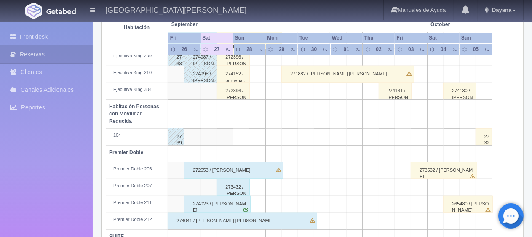
scroll to position [449, 0]
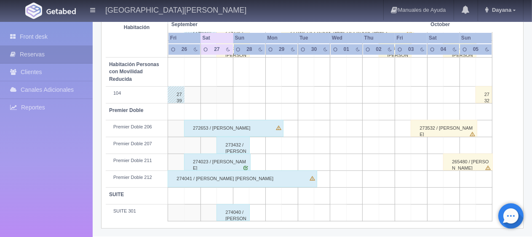
click at [279, 185] on div "274041 / [PERSON_NAME] [PERSON_NAME]" at bounding box center [243, 179] width 150 height 17
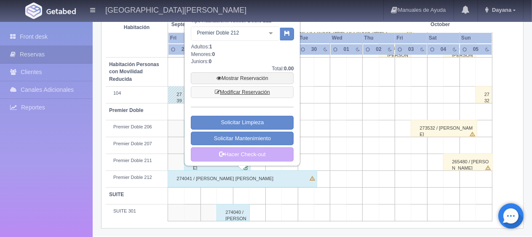
click at [254, 90] on link "Modificar Reservación" at bounding box center [242, 92] width 103 height 12
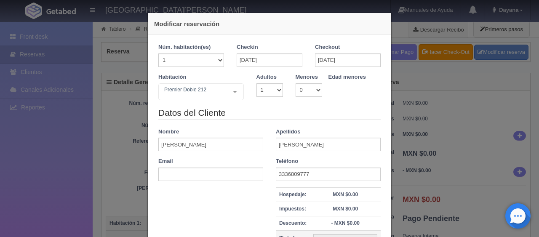
click at [447, 142] on div "Modificar reservación Núm. habitación(es) 1 2 3 4 5 6 7 8 9 10 11 12 13 14 15 1…" at bounding box center [269, 118] width 539 height 237
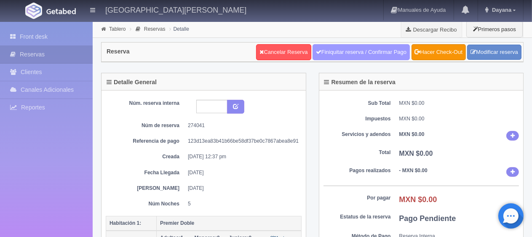
click at [356, 51] on link "Finiquitar reserva / Confirmar Pago" at bounding box center [361, 52] width 97 height 16
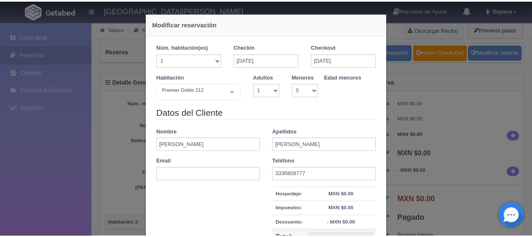
scroll to position [169, 0]
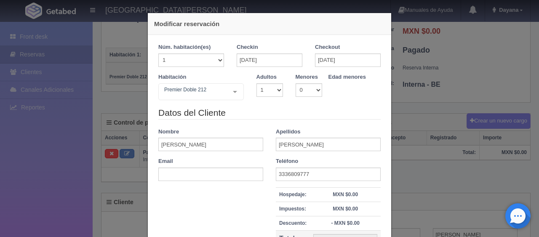
click at [81, 146] on div "Modificar reservación Núm. habitación(es) 1 2 3 4 5 6 7 8 9 10 11 12 13 14 15 1…" at bounding box center [269, 118] width 539 height 237
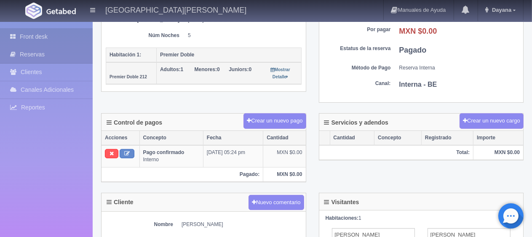
click at [55, 40] on link "Front desk" at bounding box center [46, 36] width 93 height 17
